Goal: Use online tool/utility

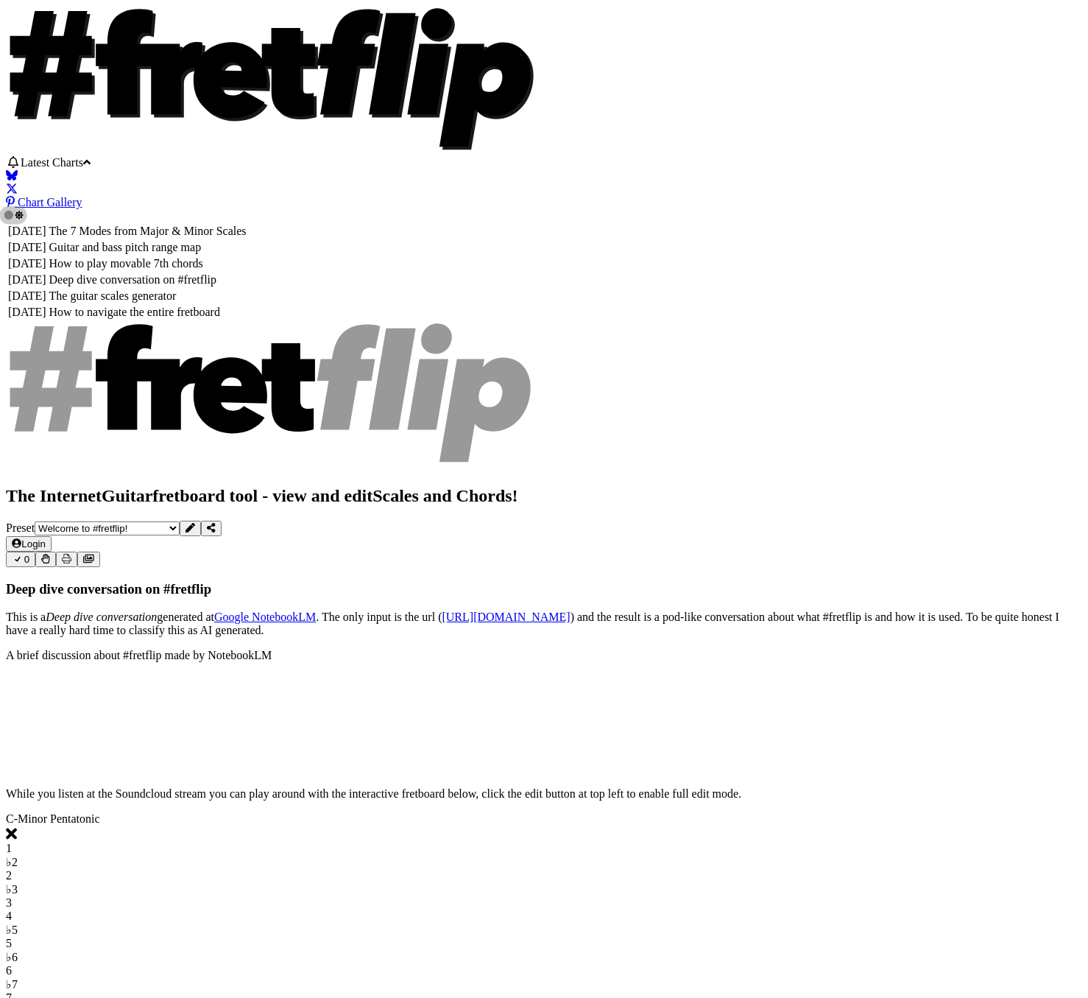
select select "C"
